Goal: Task Accomplishment & Management: Manage account settings

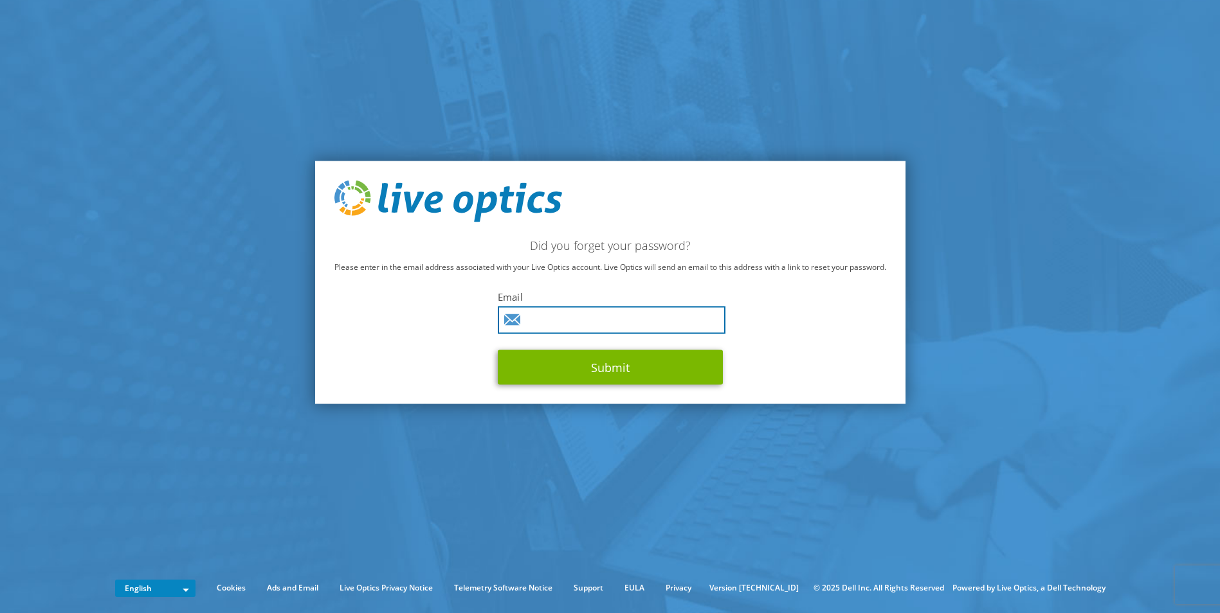
click at [539, 319] on input "text" at bounding box center [612, 321] width 228 height 28
paste input "miguelfonseca@cpcecho.pt"
type input "miguelfonseca@cpcecho.pt"
click at [847, 353] on div "Did you forget your password? Please enter in the email address associated with…" at bounding box center [610, 283] width 590 height 244
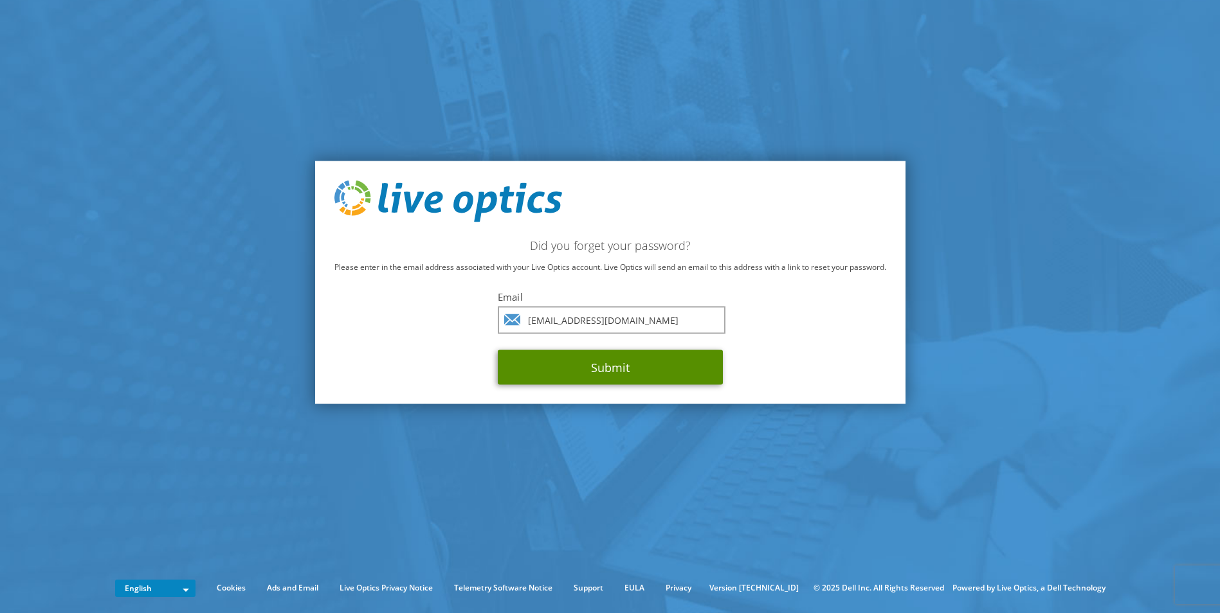
click at [609, 357] on button "Submit" at bounding box center [610, 367] width 225 height 35
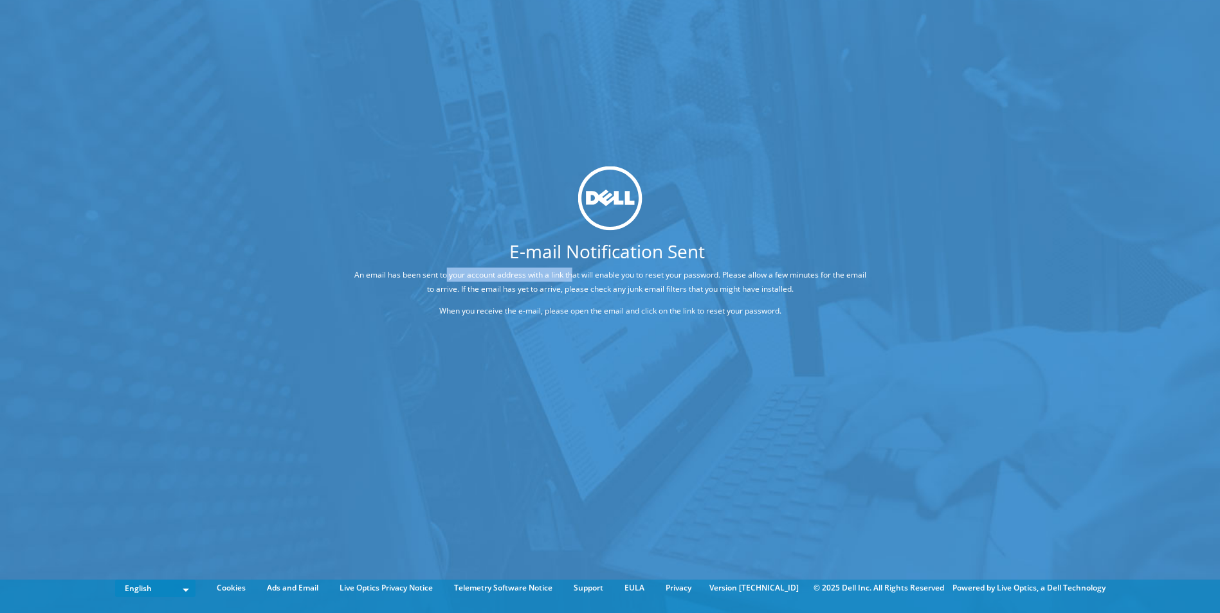
drag, startPoint x: 469, startPoint y: 279, endPoint x: 583, endPoint y: 278, distance: 113.8
click at [583, 278] on p "An email has been sent to your account address with a link that will enable you…" at bounding box center [610, 282] width 514 height 28
drag, startPoint x: 583, startPoint y: 278, endPoint x: 559, endPoint y: 288, distance: 26.5
click at [559, 288] on p "An email has been sent to your account address with a link that will enable you…" at bounding box center [610, 282] width 514 height 28
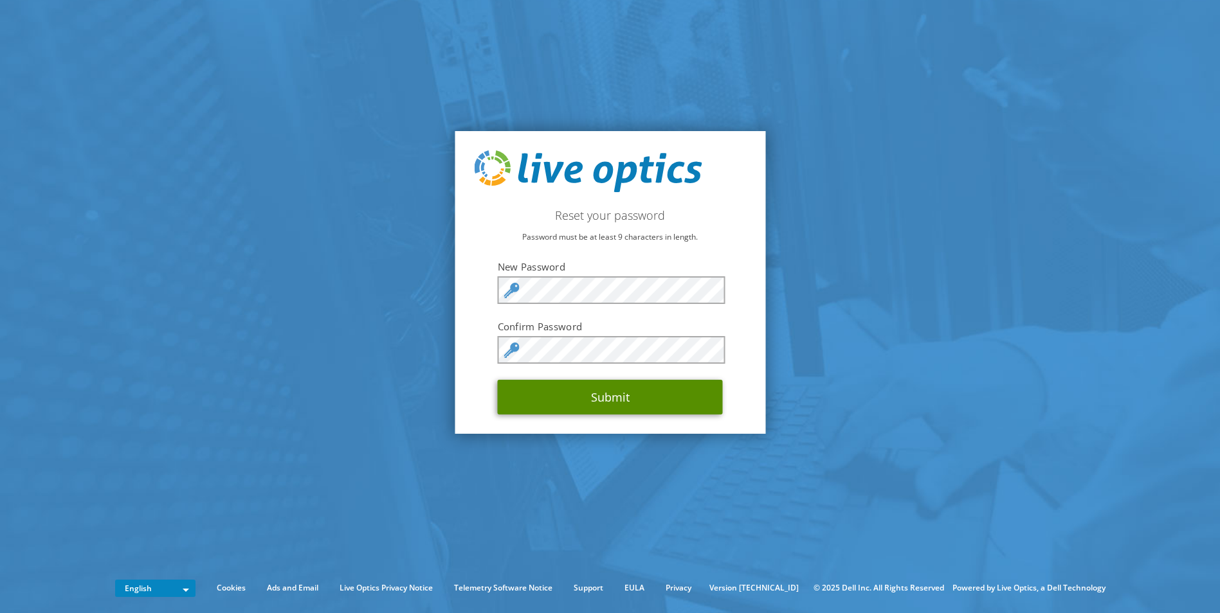
click at [596, 403] on button "Submit" at bounding box center [610, 397] width 225 height 35
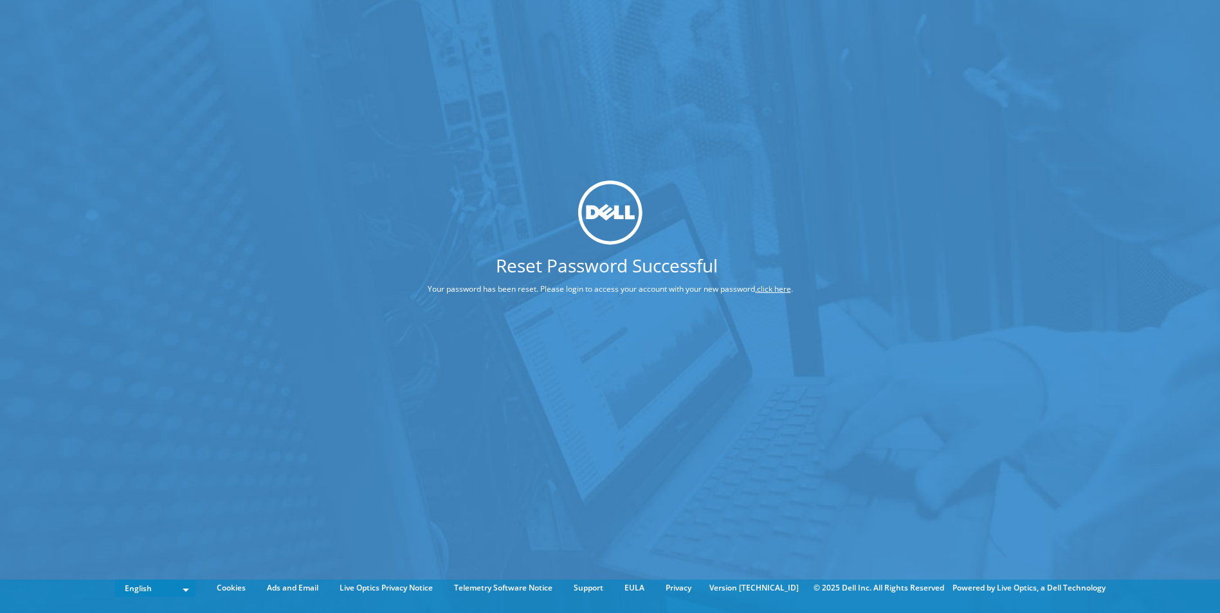
click at [779, 289] on link "click here" at bounding box center [774, 289] width 34 height 11
